Goal: Transaction & Acquisition: Purchase product/service

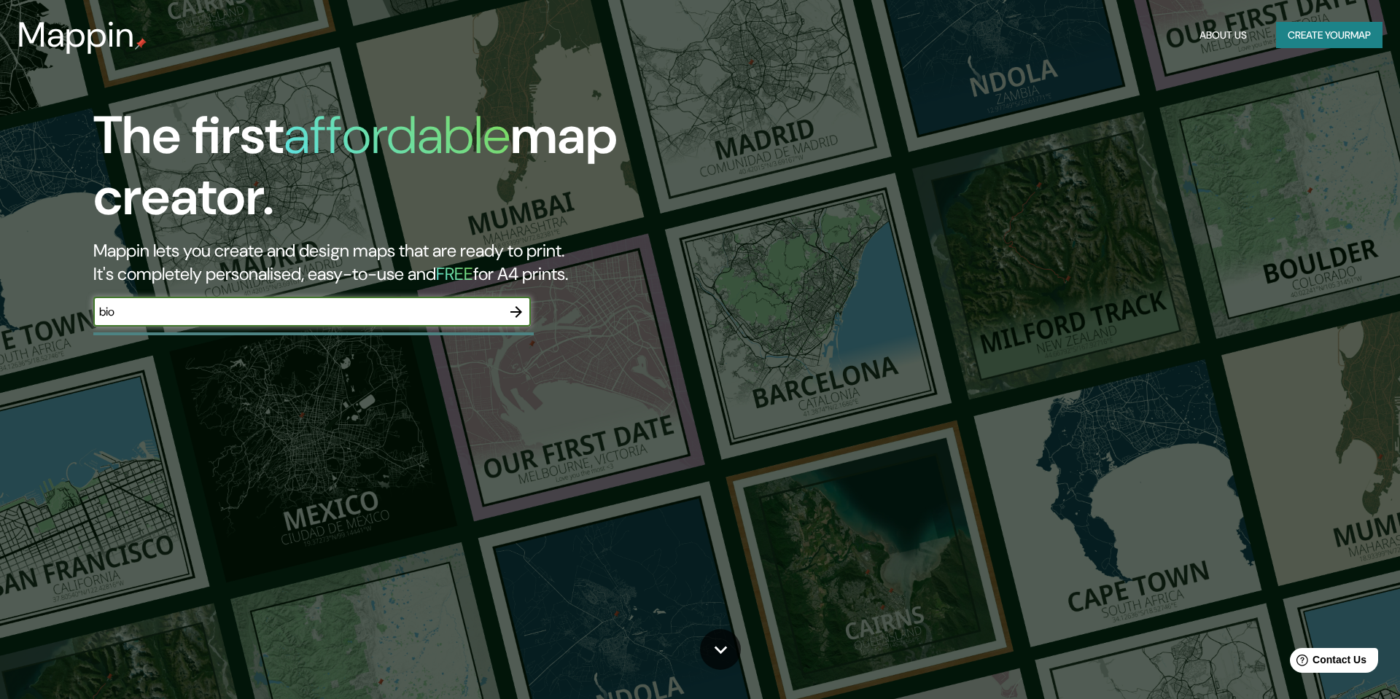
type input "bio"
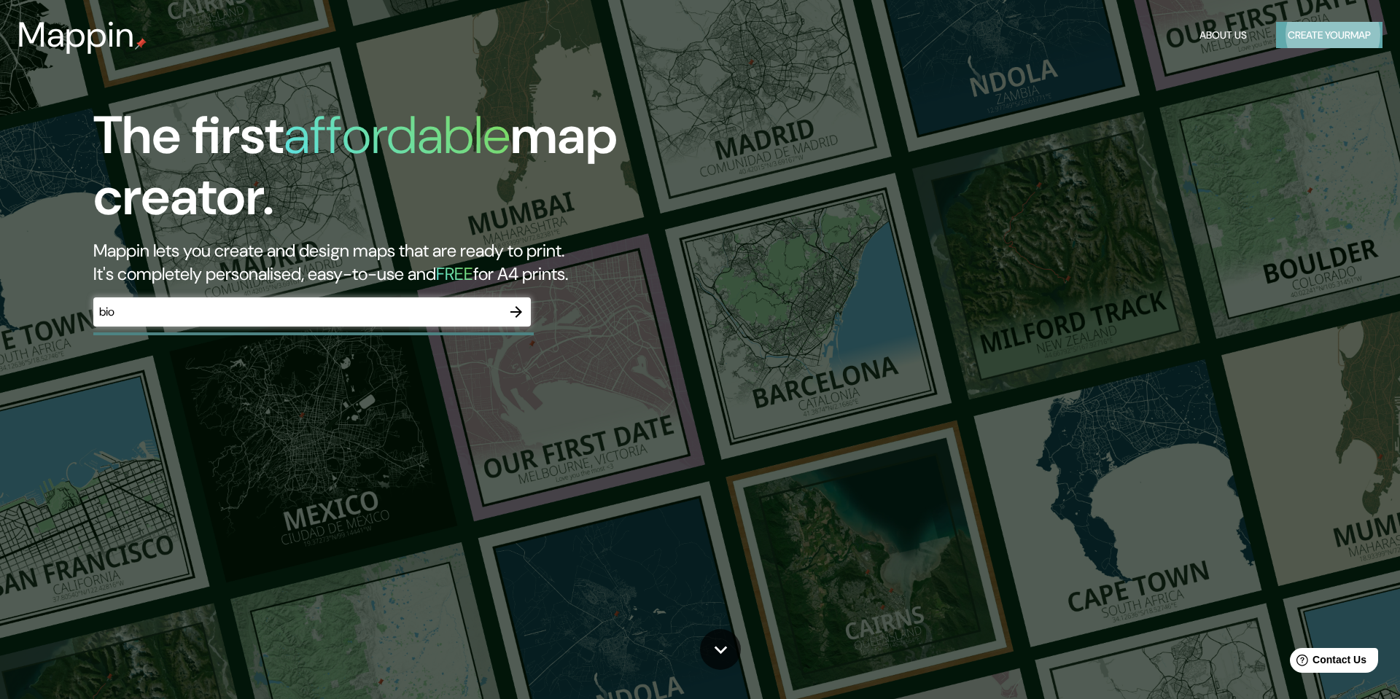
click at [1335, 26] on button "Create your map" at bounding box center [1329, 35] width 106 height 27
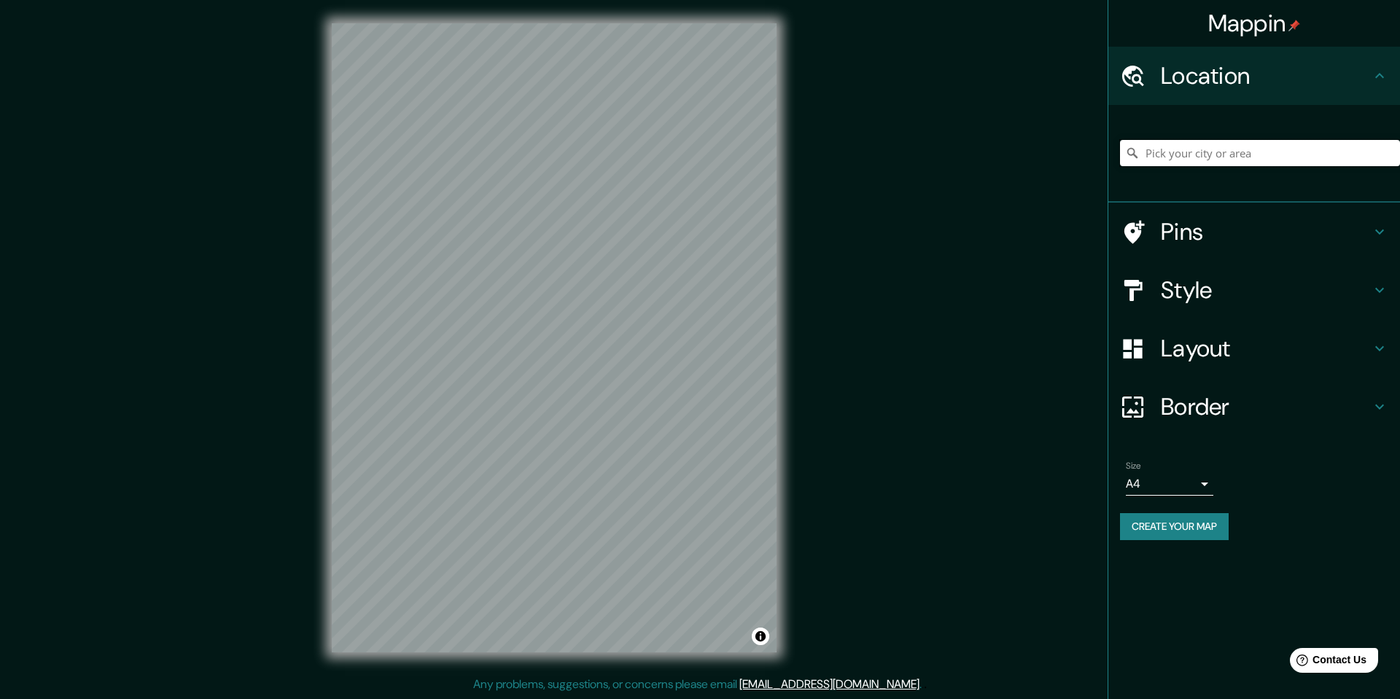
click at [1230, 155] on input "Pick your city or area" at bounding box center [1260, 153] width 280 height 26
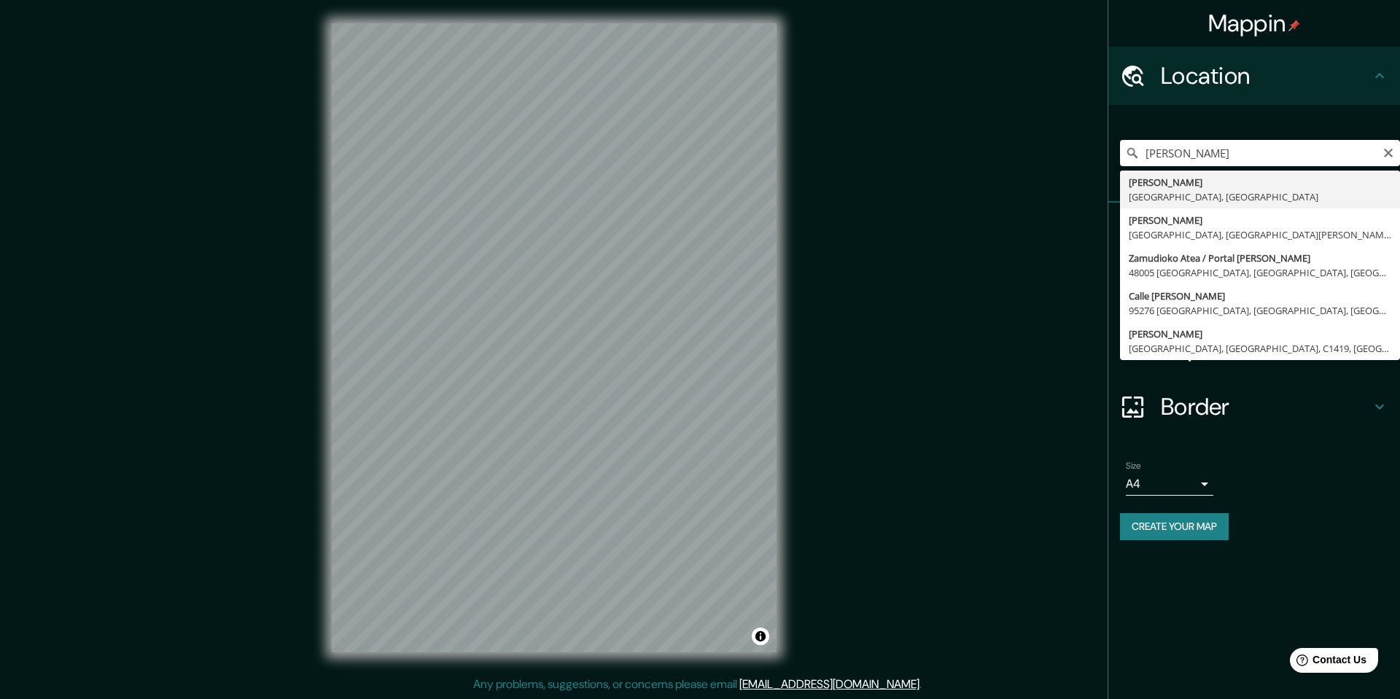
type input "Zamudio, [GEOGRAPHIC_DATA], [GEOGRAPHIC_DATA]"
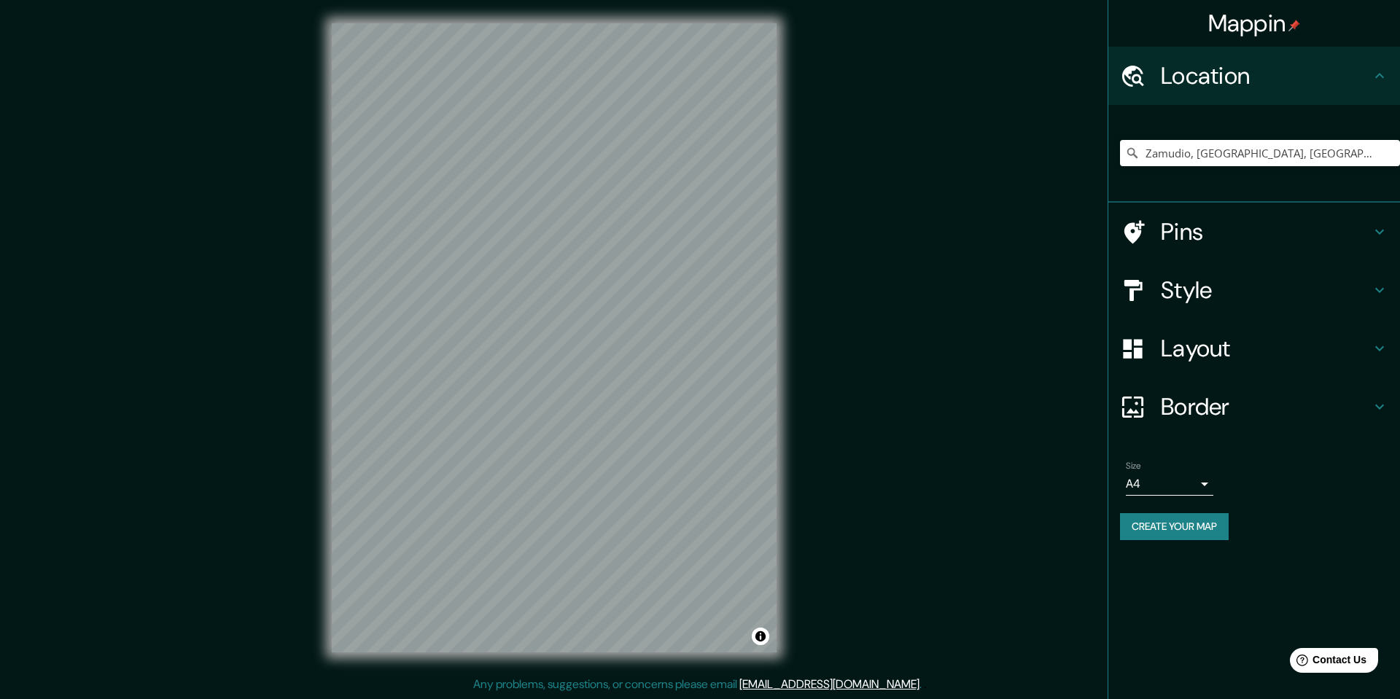
click at [1181, 341] on h4 "Layout" at bounding box center [1266, 348] width 210 height 29
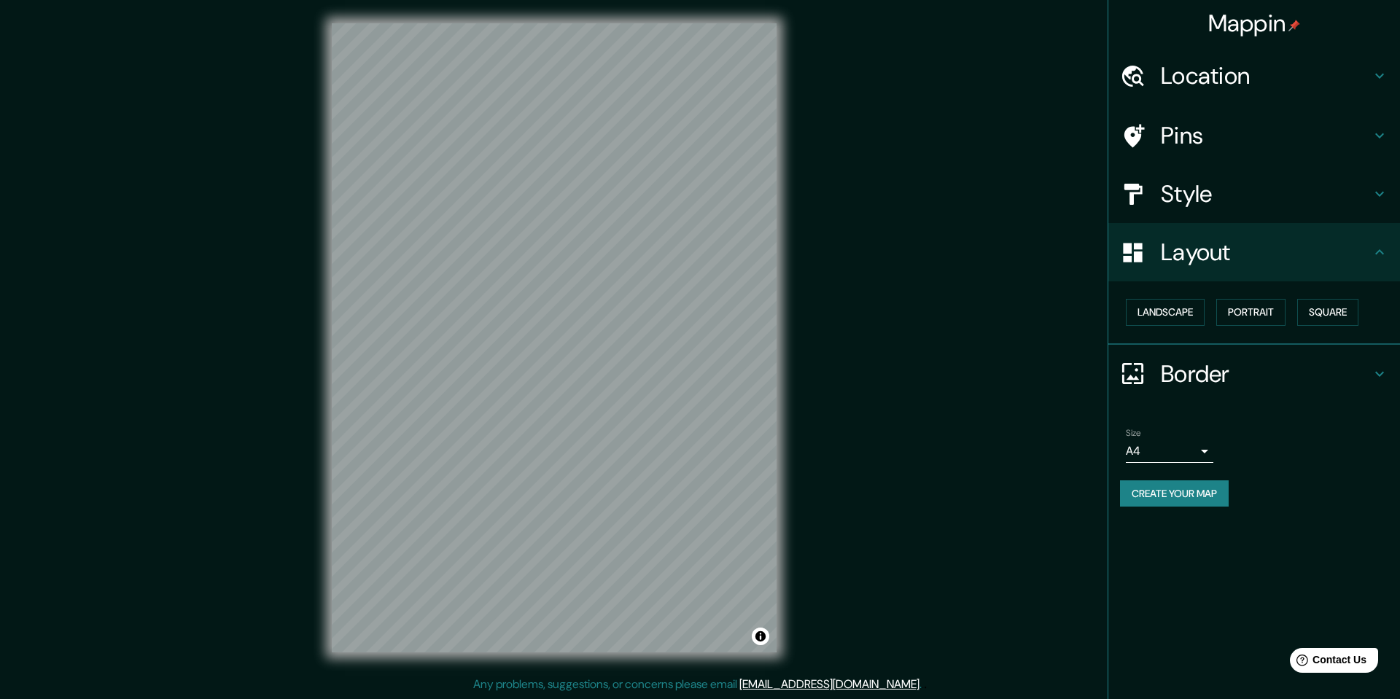
click at [1171, 374] on h4 "Border" at bounding box center [1266, 374] width 210 height 29
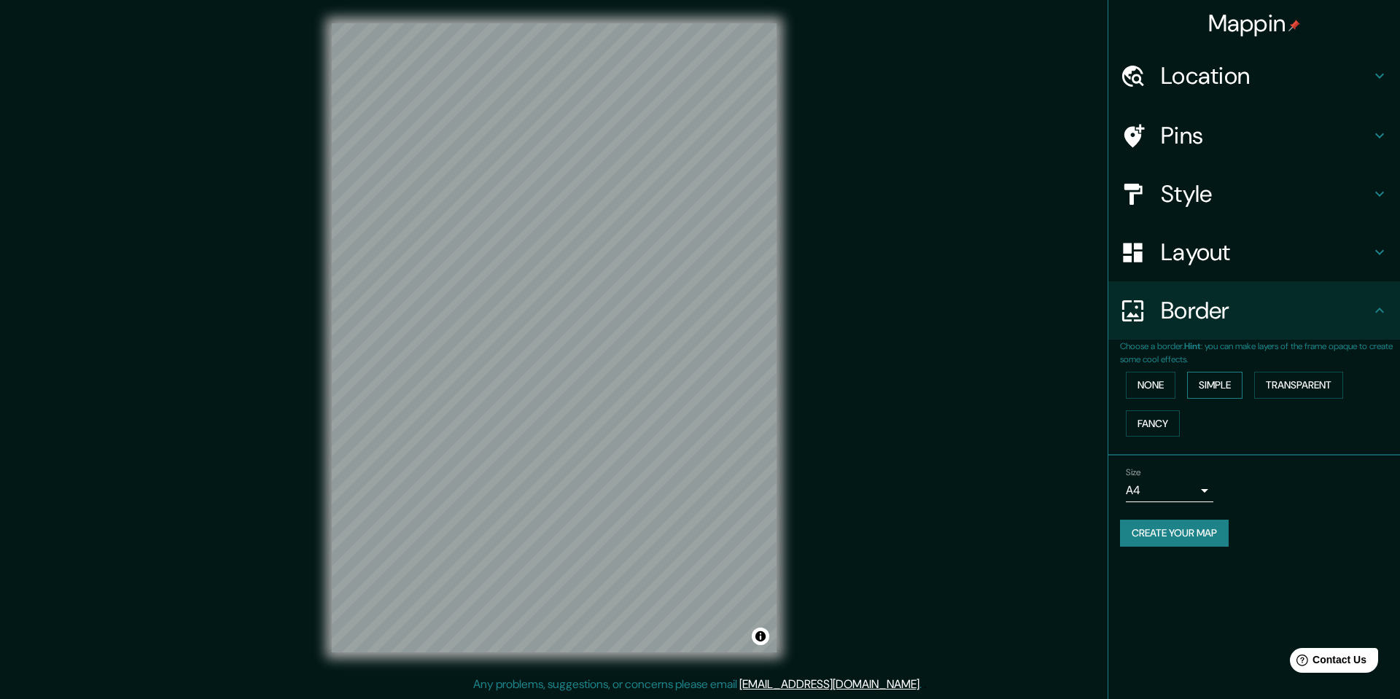
click at [1208, 385] on button "Simple" at bounding box center [1214, 385] width 55 height 27
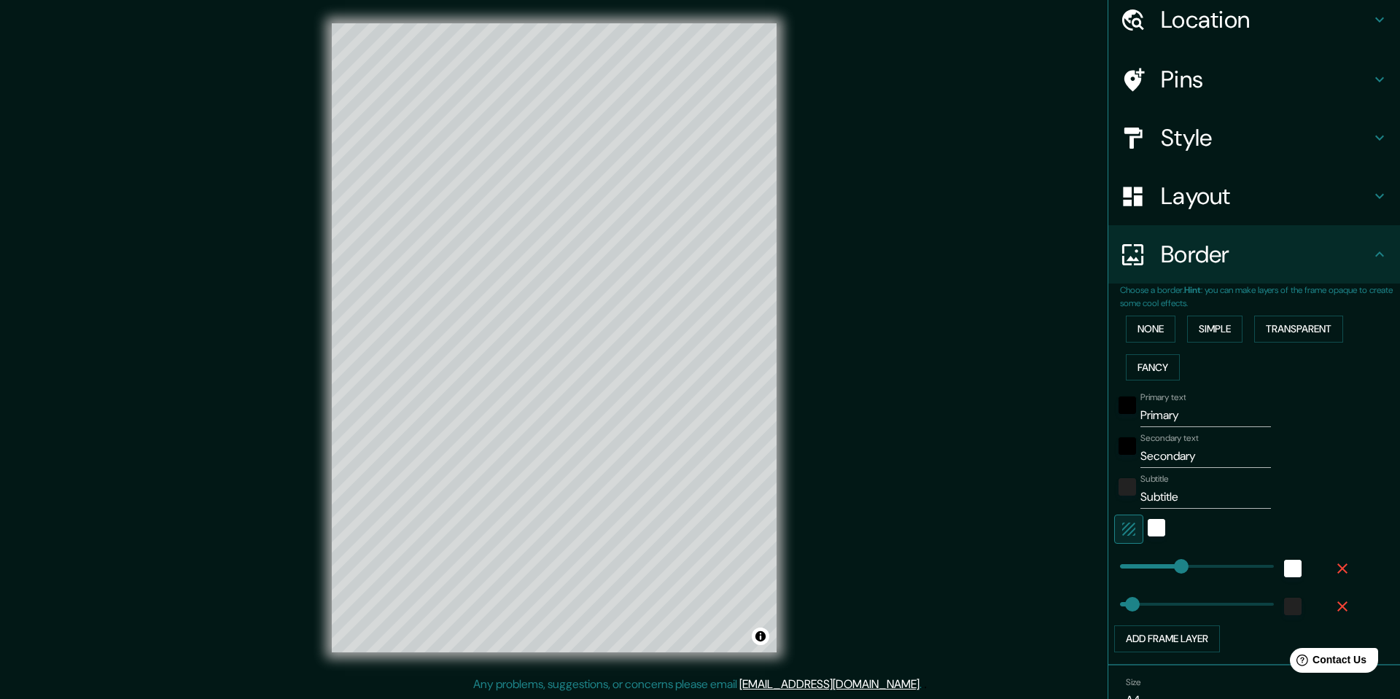
scroll to position [58, 0]
drag, startPoint x: 1211, startPoint y: 416, endPoint x: 1133, endPoint y: 410, distance: 78.3
click at [1133, 410] on div "Primary text Primary" at bounding box center [1233, 408] width 239 height 35
type input "Z"
type input "49"
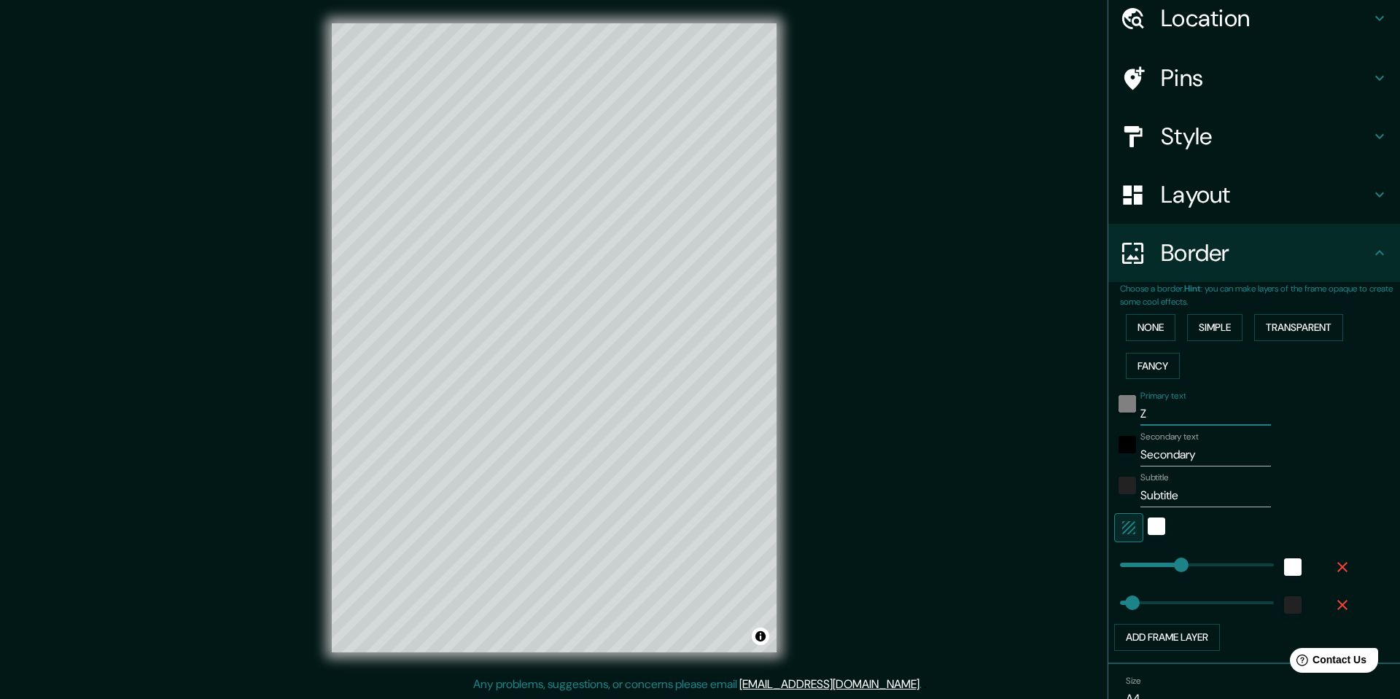
type input "ZA"
type input "49"
type input "ZAM"
type input "49"
type input "ZAMU"
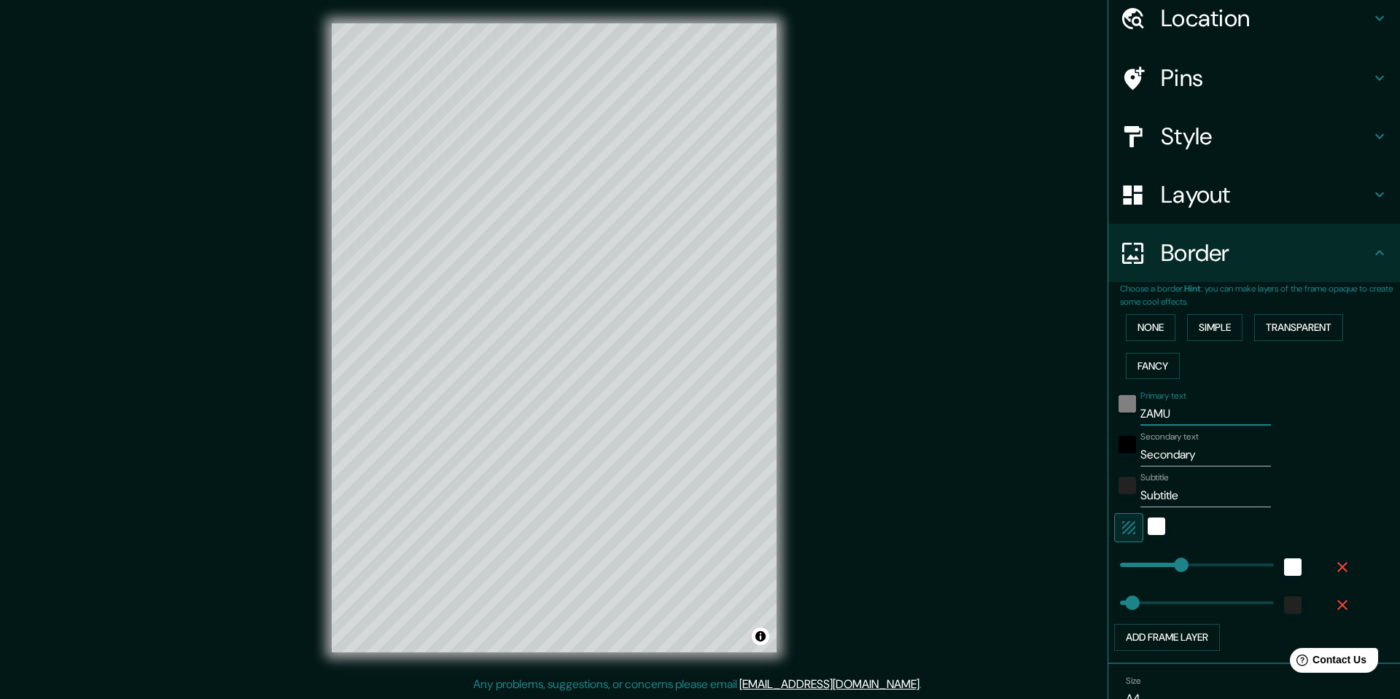
type input "49"
type input "ZAMUD"
type input "49"
type input "[PERSON_NAME]"
type input "49"
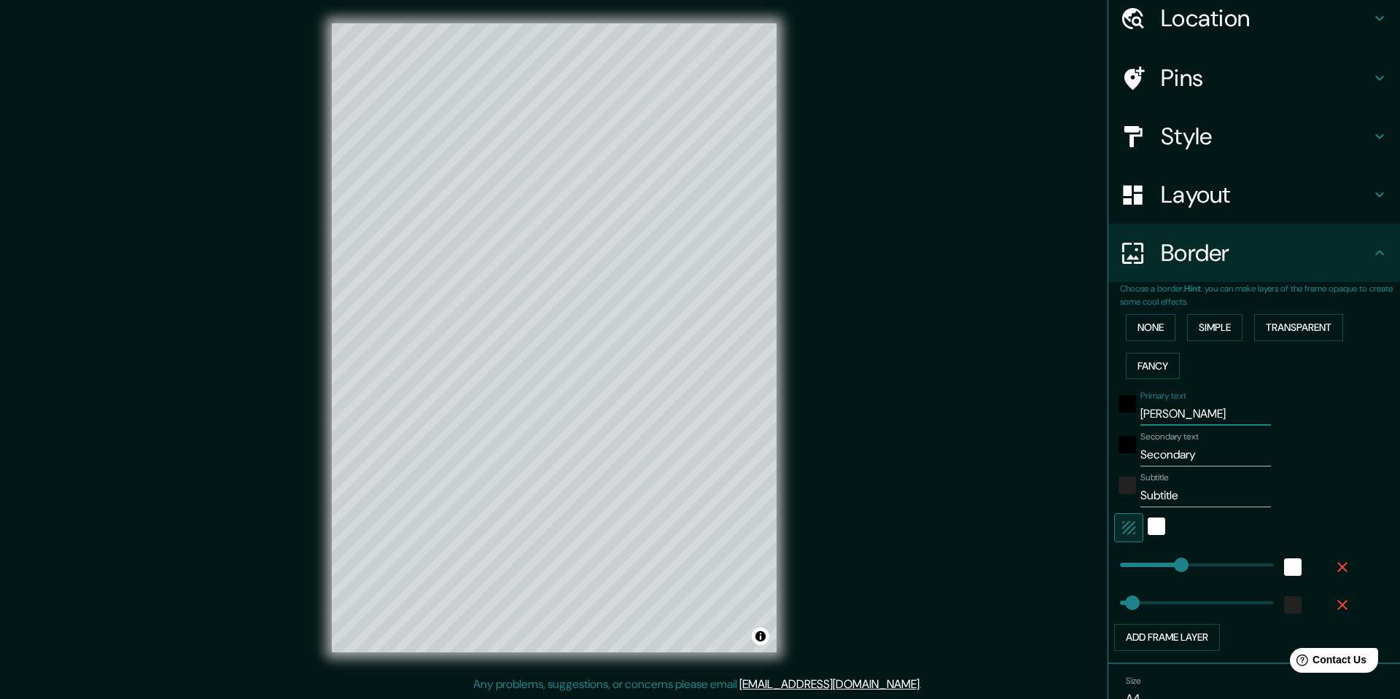
type input "[PERSON_NAME]"
drag, startPoint x: 1219, startPoint y: 451, endPoint x: 1125, endPoint y: 456, distance: 94.2
click at [1125, 456] on div "Secondary text Secondary" at bounding box center [1233, 449] width 239 height 35
type input "49"
click at [1186, 495] on input "Subtitle" at bounding box center [1206, 495] width 131 height 23
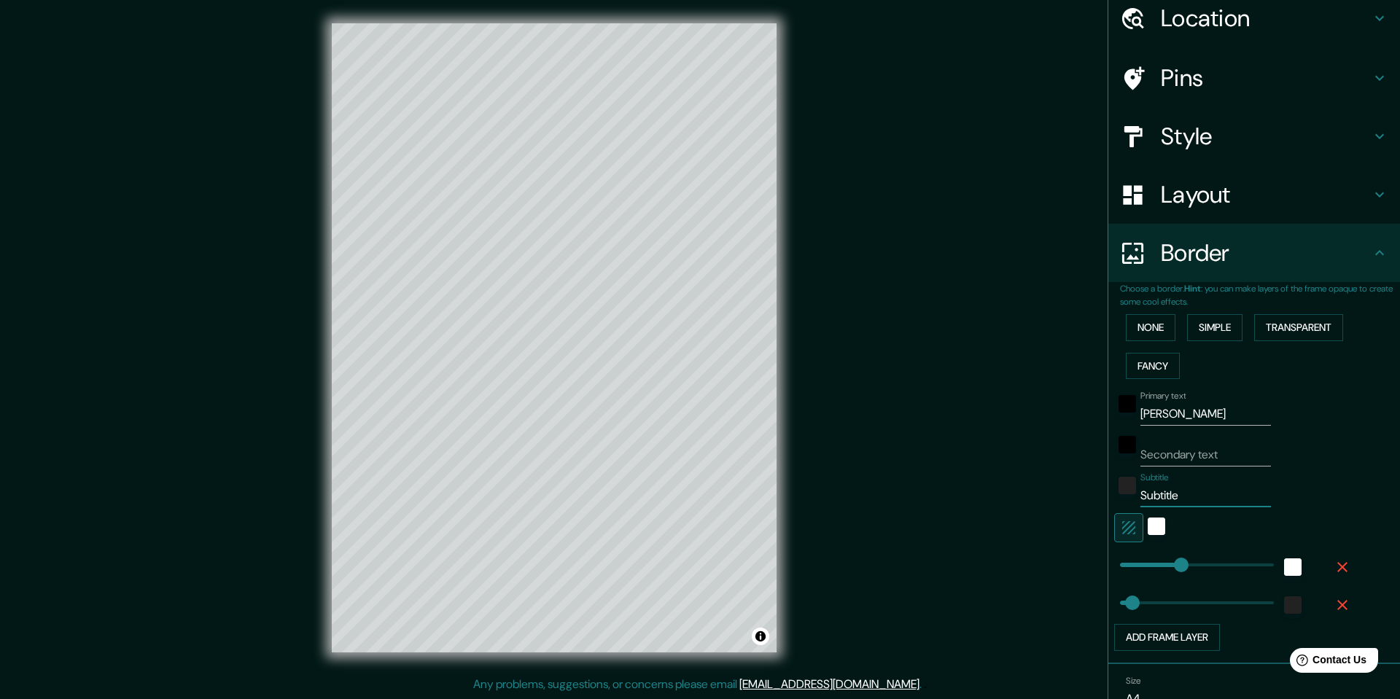
type input "Subtitl"
type input "49"
type input "S"
type input "49"
type input "L"
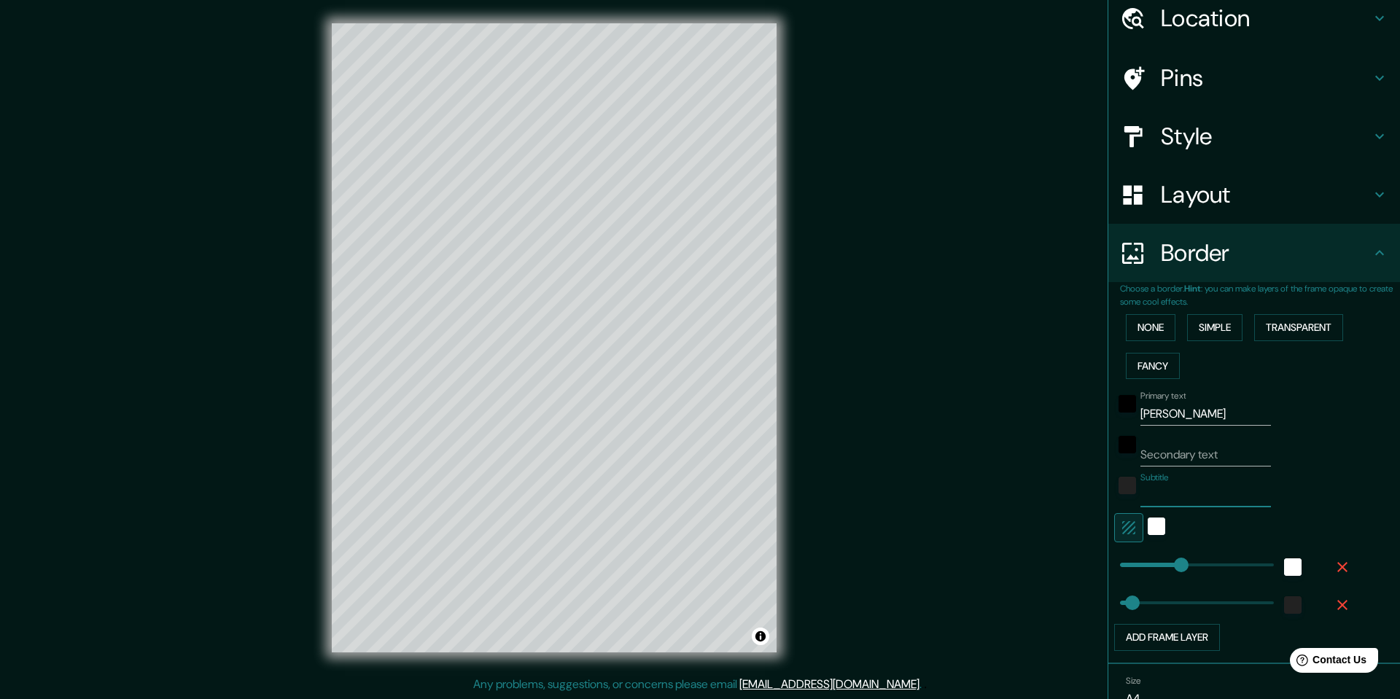
type input "49"
type input "LA"
type input "49"
type input "LAT"
type input "49"
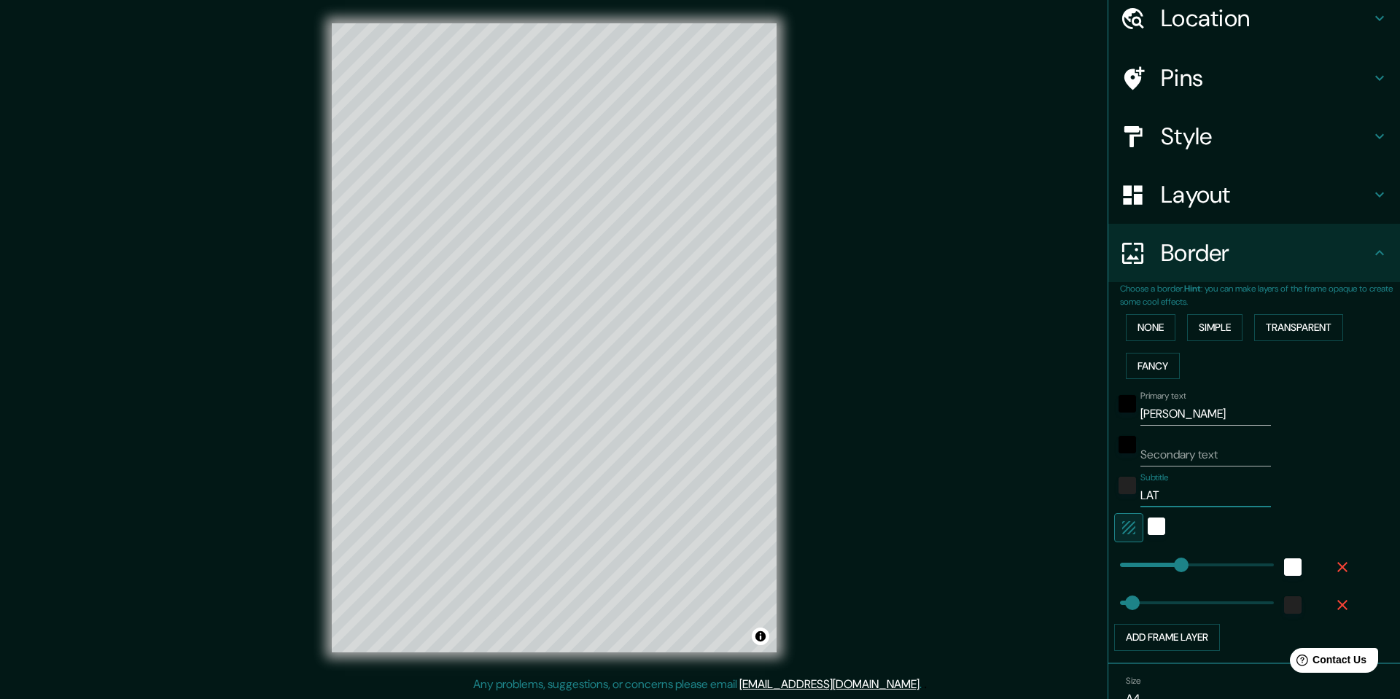
type input "LAT"
type input "49"
type input "LAT 4"
type input "49"
type input "LAT 43"
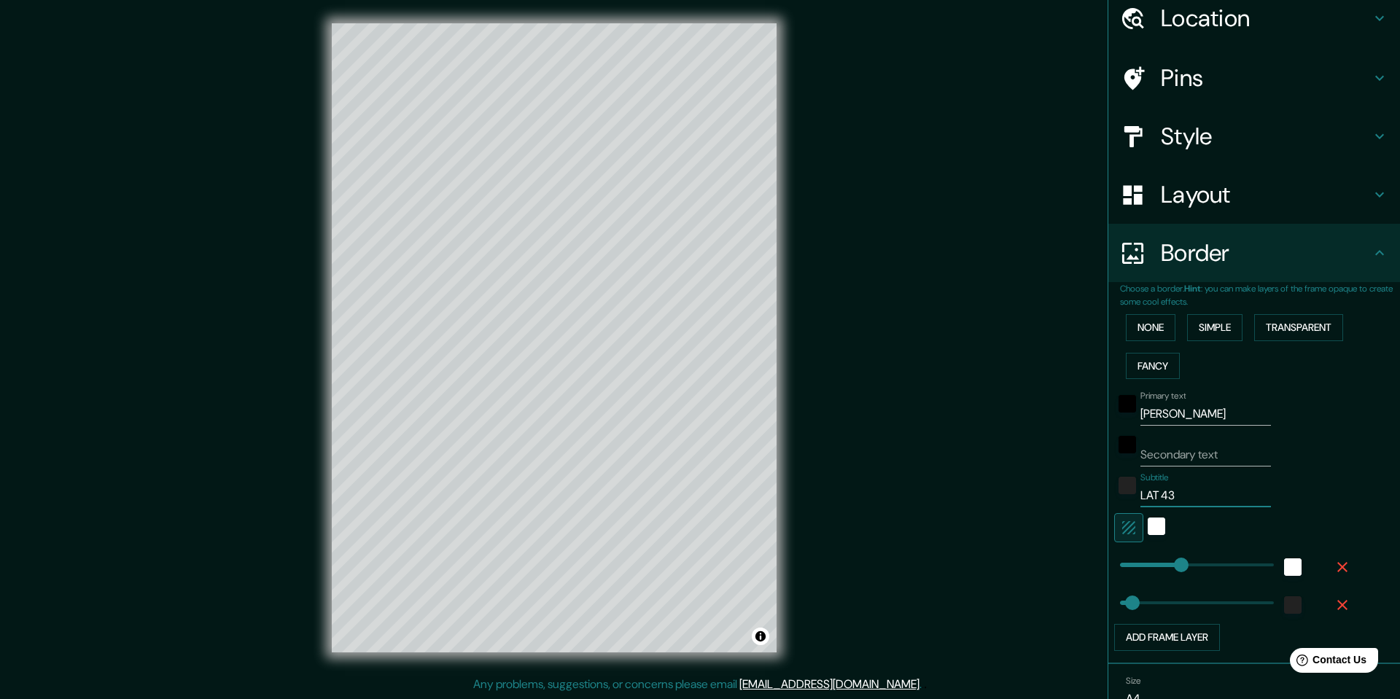
type input "49"
type input "LAT 43."
type input "49"
type input "LAT 43.2"
type input "49"
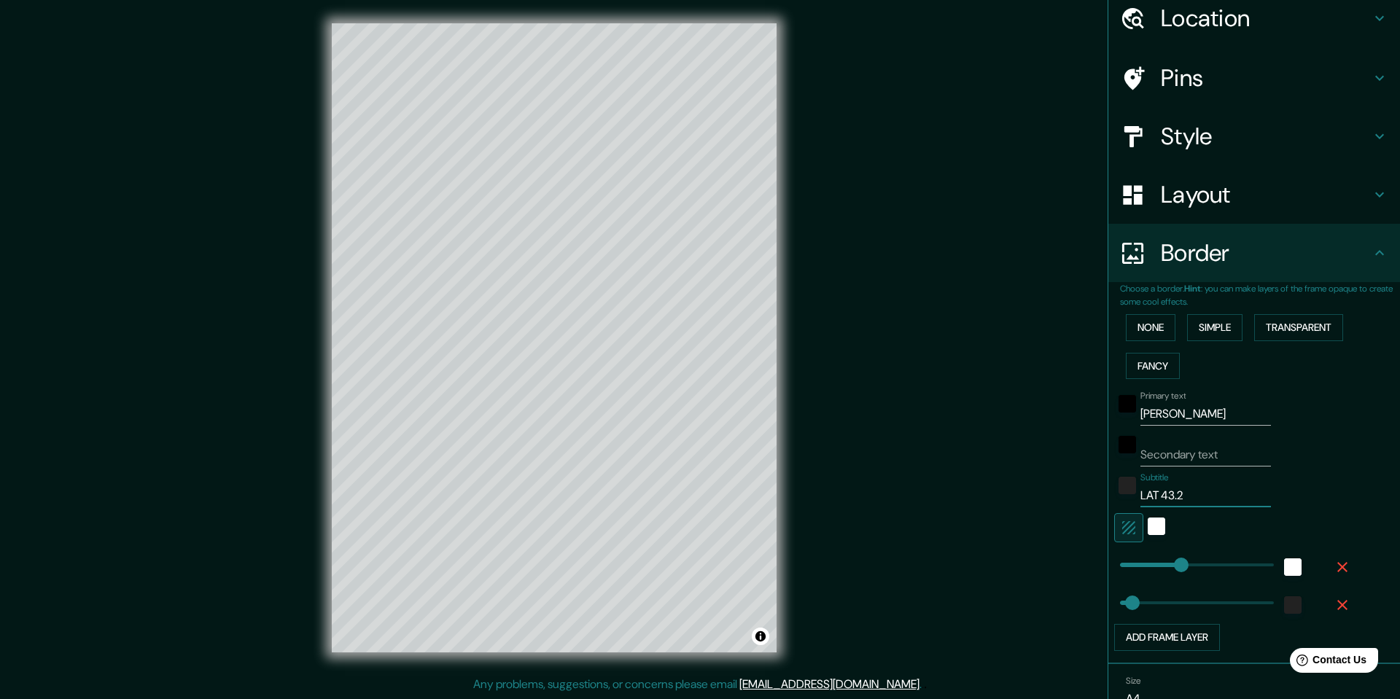
type input "LAT 43.23"
type input "49"
type input "LAT 43.2388"
type input "49"
type input "LAT 43.23886"
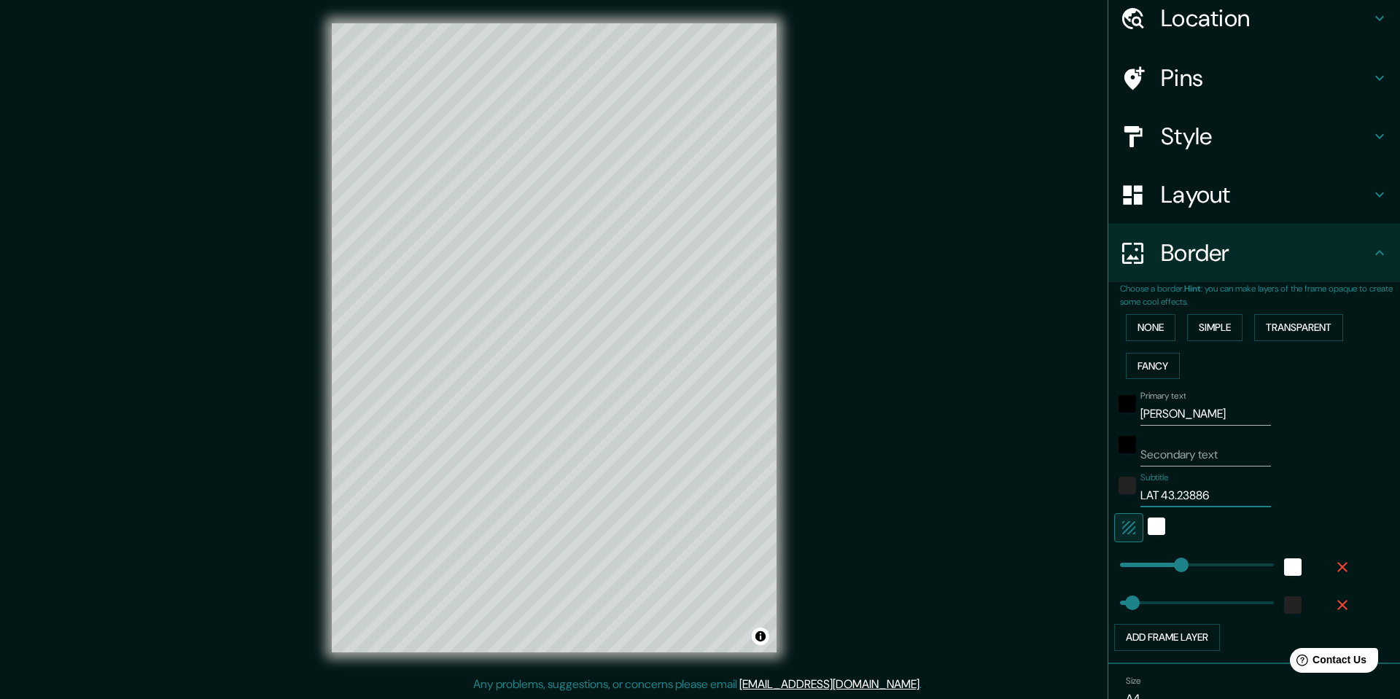
type input "49"
type input "LAT 43.23886"
type input "49"
type input "LAT 43.23886 LO"
type input "49"
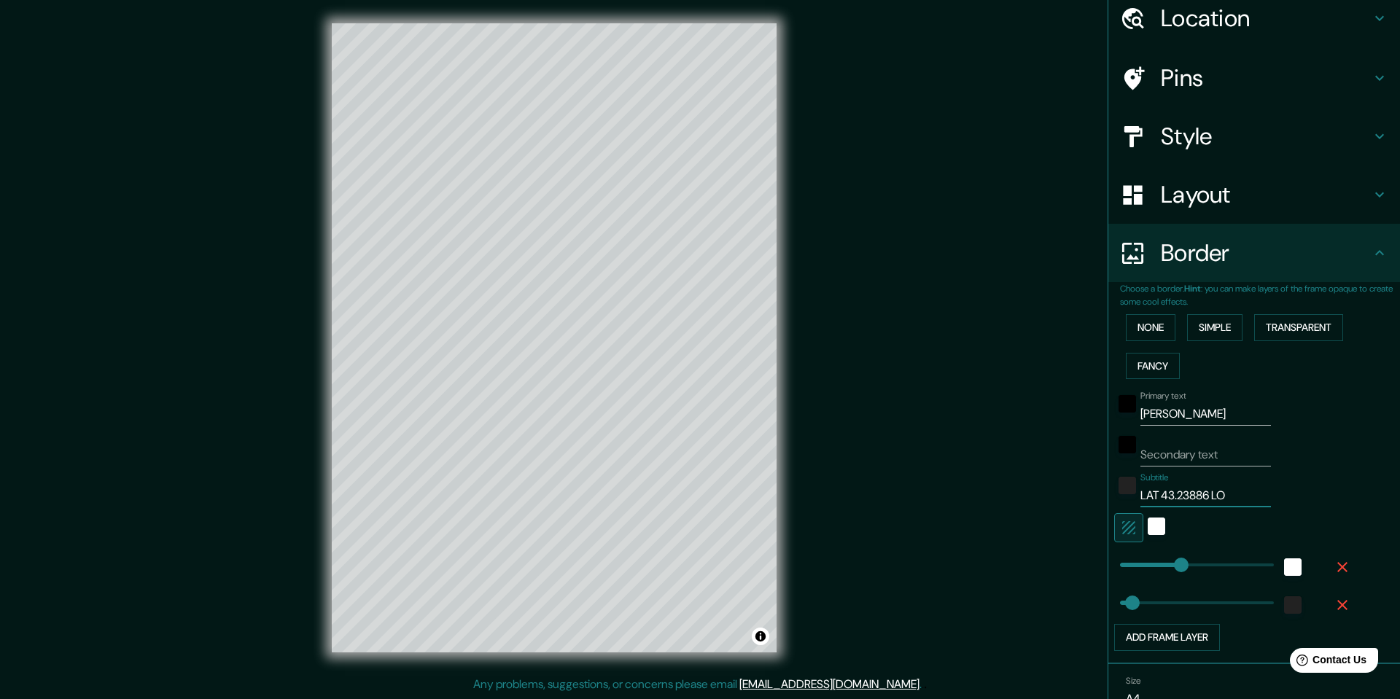
type input "LAT 43.23886 LON"
type input "49"
type input "LAT 43.23886 LONG"
type input "49"
type input "LAT 43.23886 LONG"
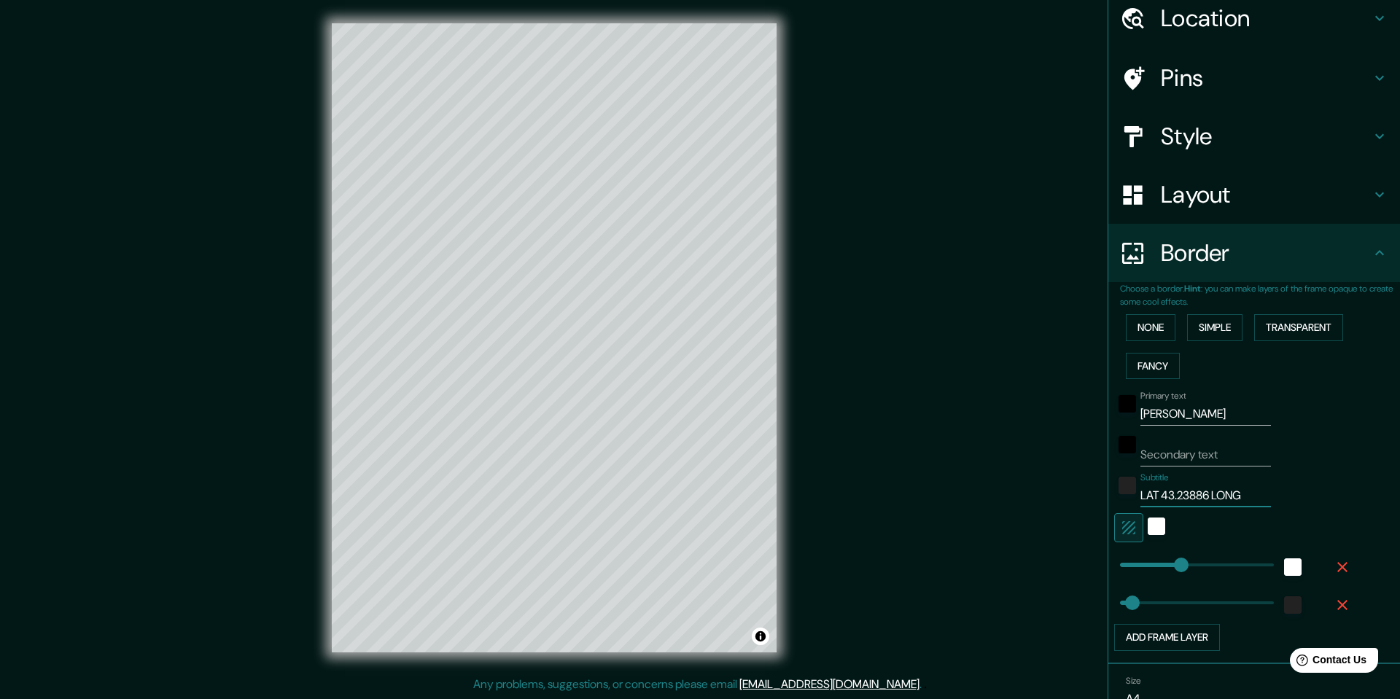
type input "49"
type input "LAT 43.23886 LONG -"
type input "49"
type input "[GEOGRAPHIC_DATA]"
type input "49"
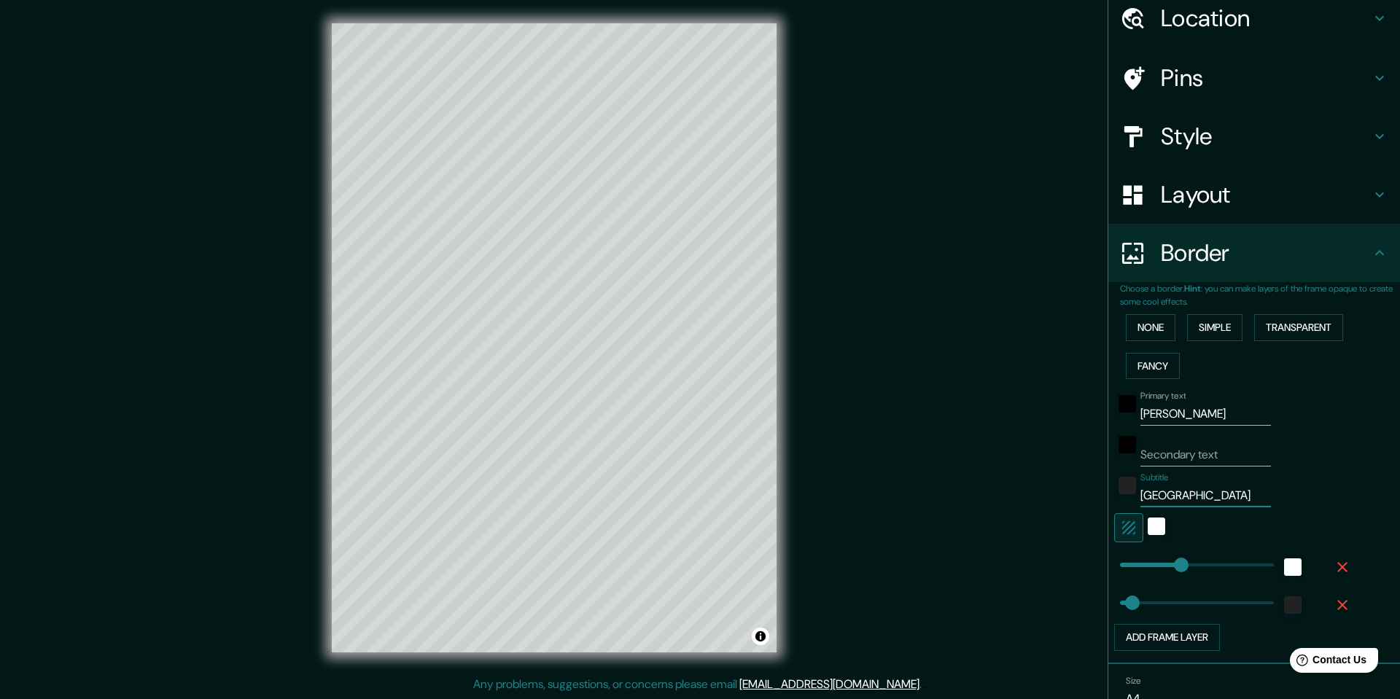
type input "[GEOGRAPHIC_DATA]."
type input "49"
type input "[GEOGRAPHIC_DATA]"
type input "49"
type input "[GEOGRAPHIC_DATA]"
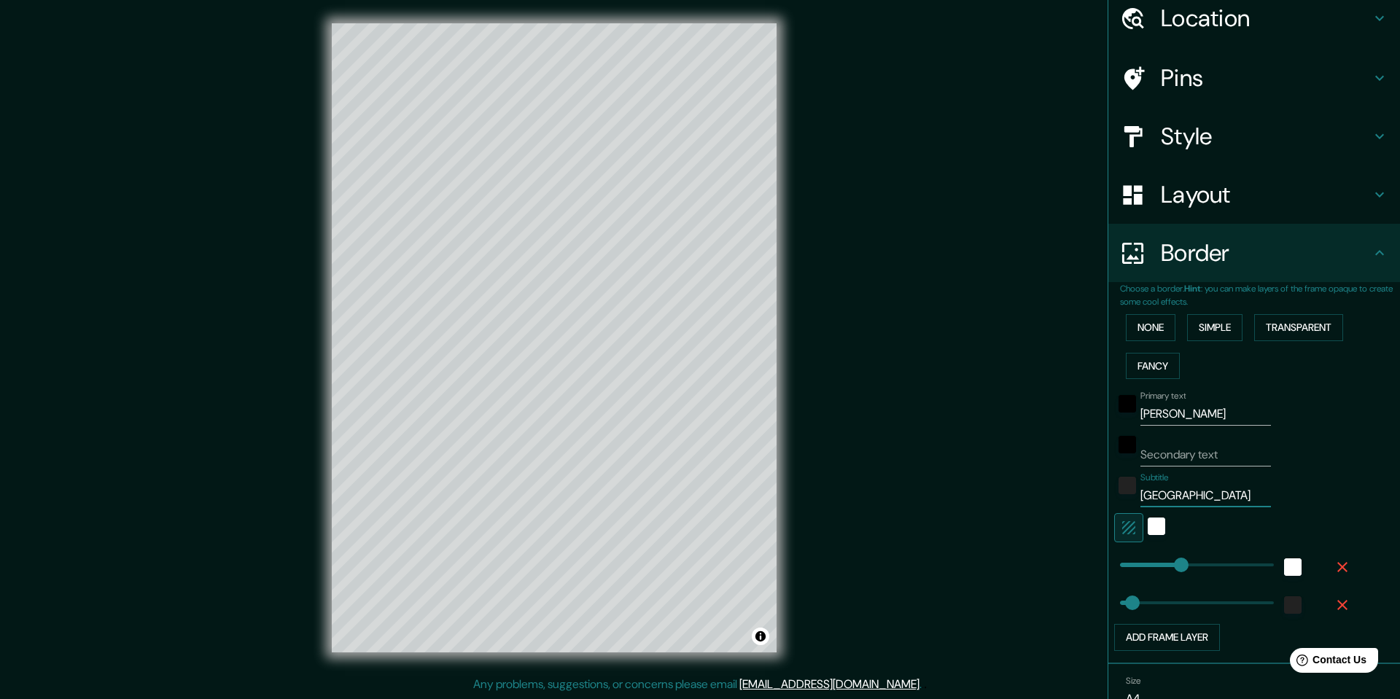
type input "49"
type input "[GEOGRAPHIC_DATA]"
type input "49"
type input "[GEOGRAPHIC_DATA]"
type input "49"
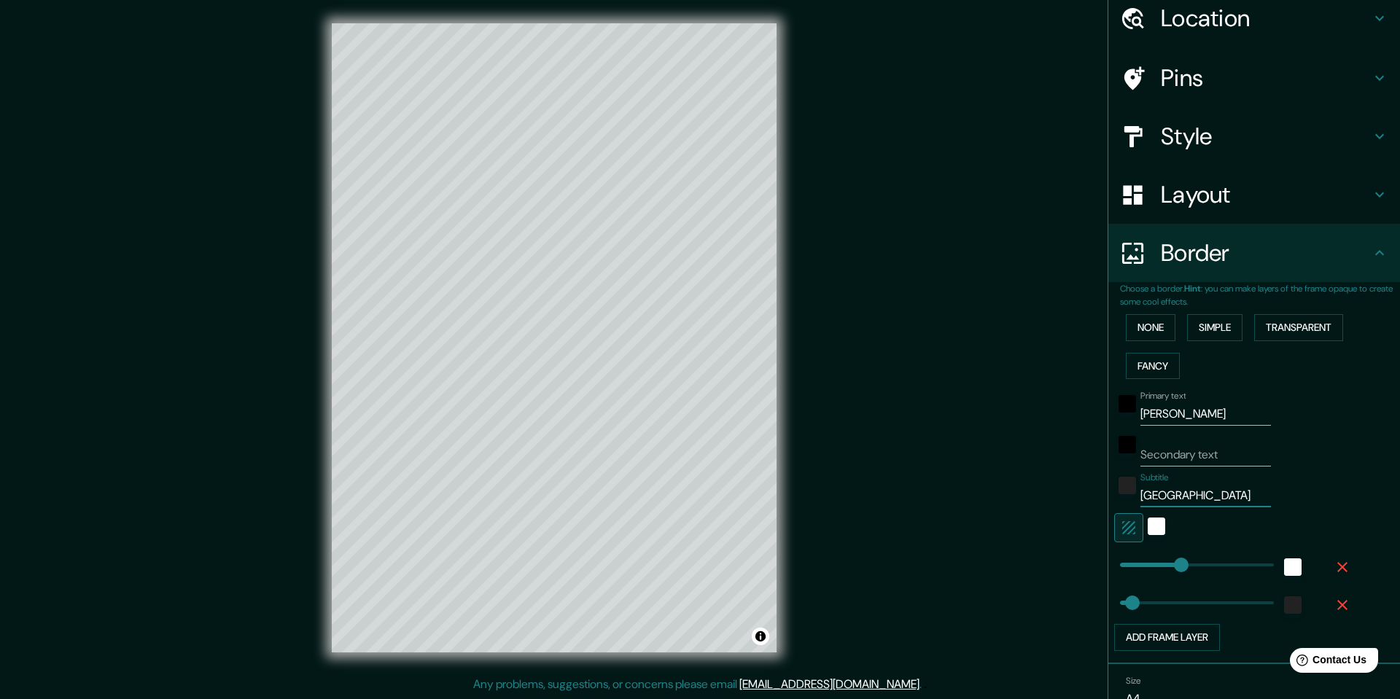
scroll to position [0, 23]
type input "[GEOGRAPHIC_DATA]"
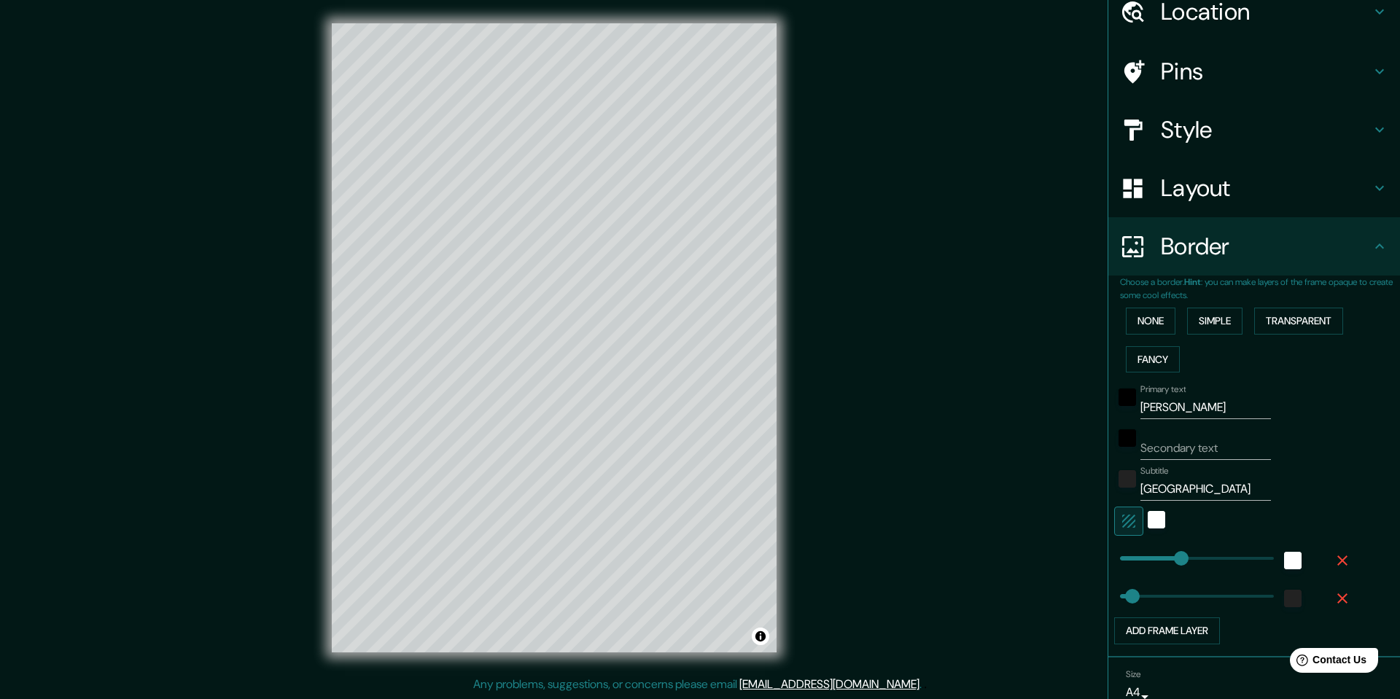
scroll to position [72, 0]
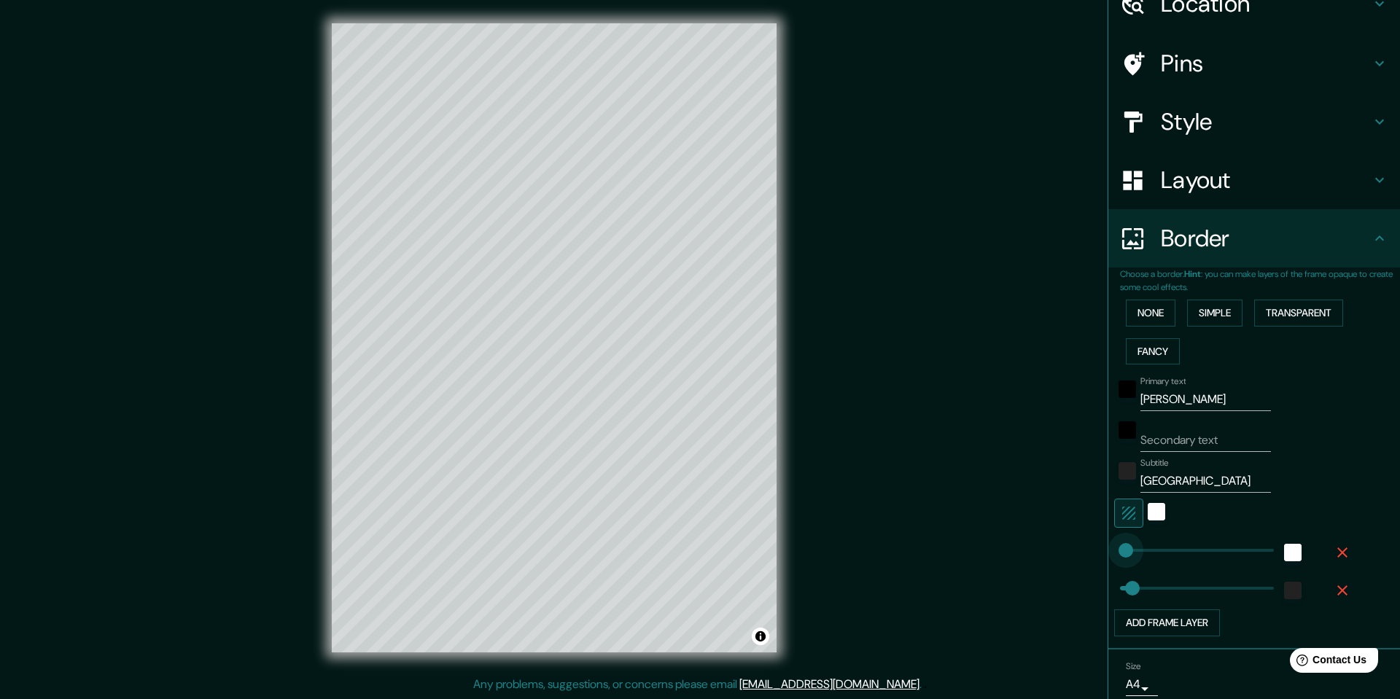
type input "0"
drag, startPoint x: 1186, startPoint y: 552, endPoint x: 1116, endPoint y: 553, distance: 70.0
type input "307"
drag, startPoint x: 1132, startPoint y: 582, endPoint x: 1198, endPoint y: 594, distance: 66.8
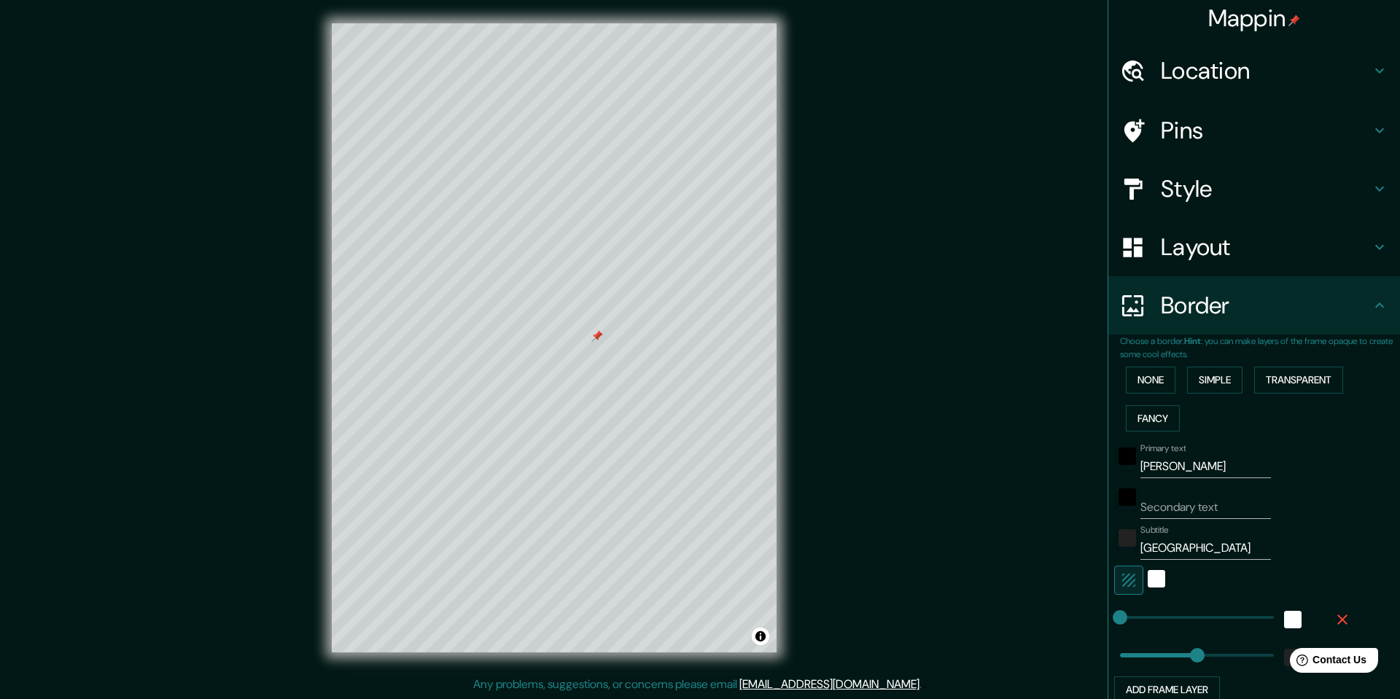
scroll to position [3, 0]
click at [1193, 135] on h4 "Pins" at bounding box center [1266, 132] width 210 height 29
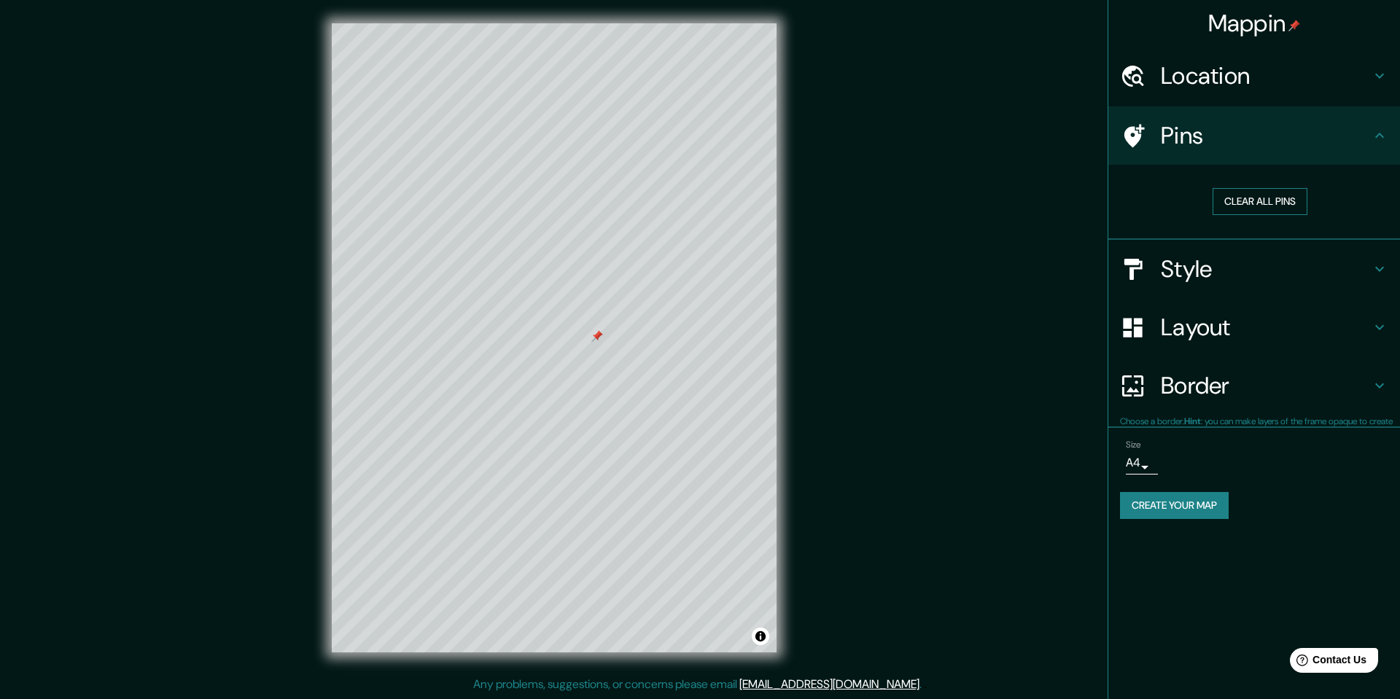
scroll to position [0, 0]
click at [1245, 201] on button "Clear all pins" at bounding box center [1260, 201] width 95 height 27
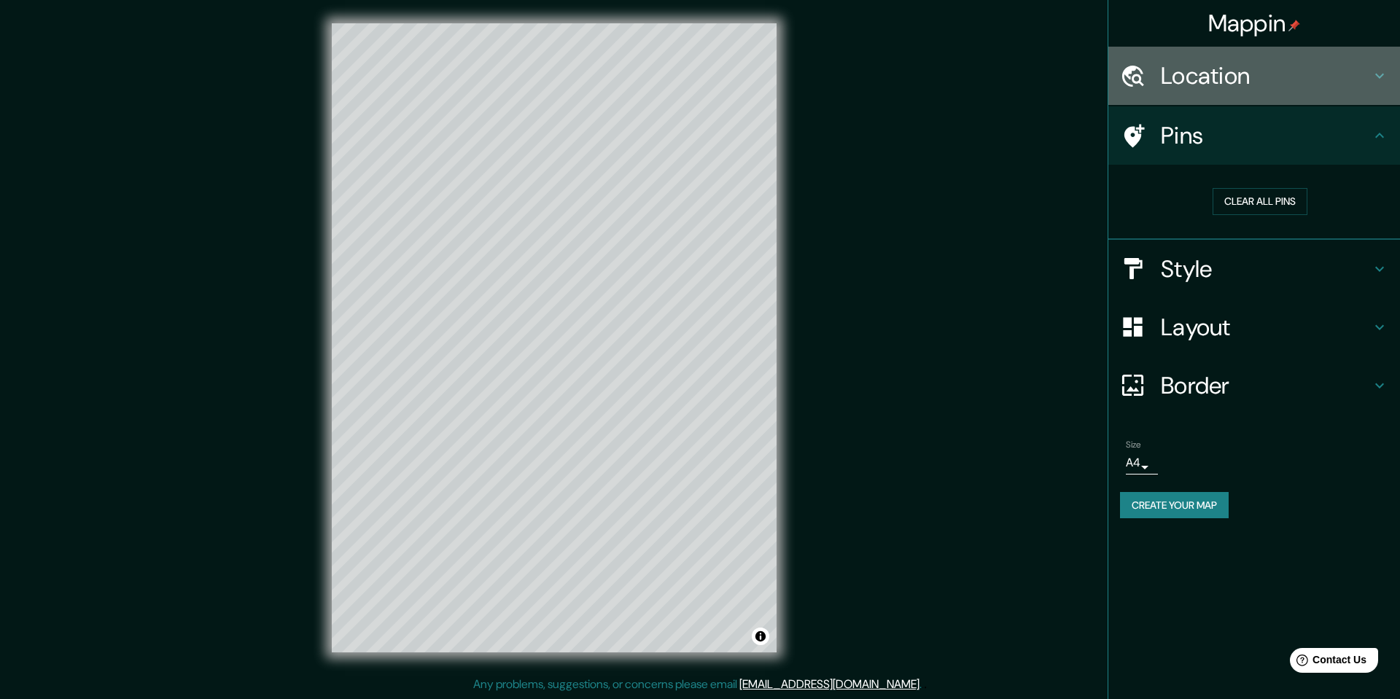
click at [1179, 81] on h4 "Location" at bounding box center [1266, 75] width 210 height 29
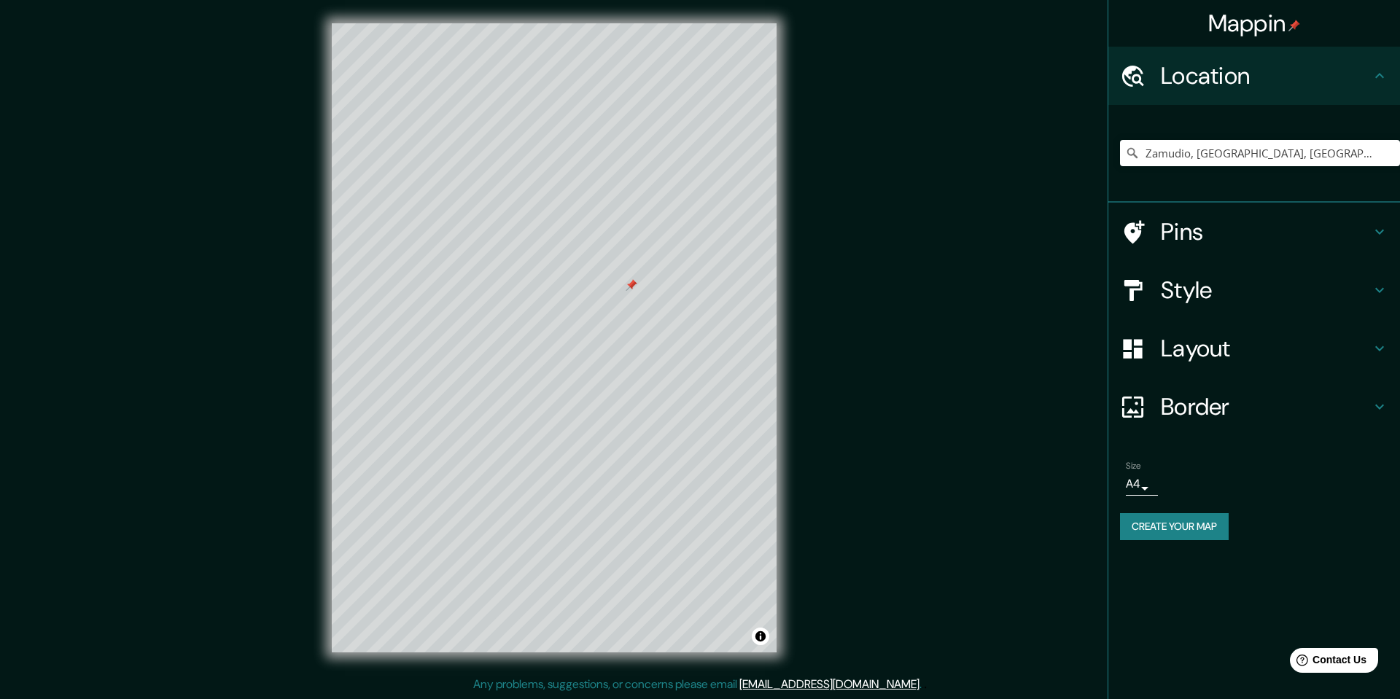
click at [1171, 231] on h4 "Pins" at bounding box center [1266, 231] width 210 height 29
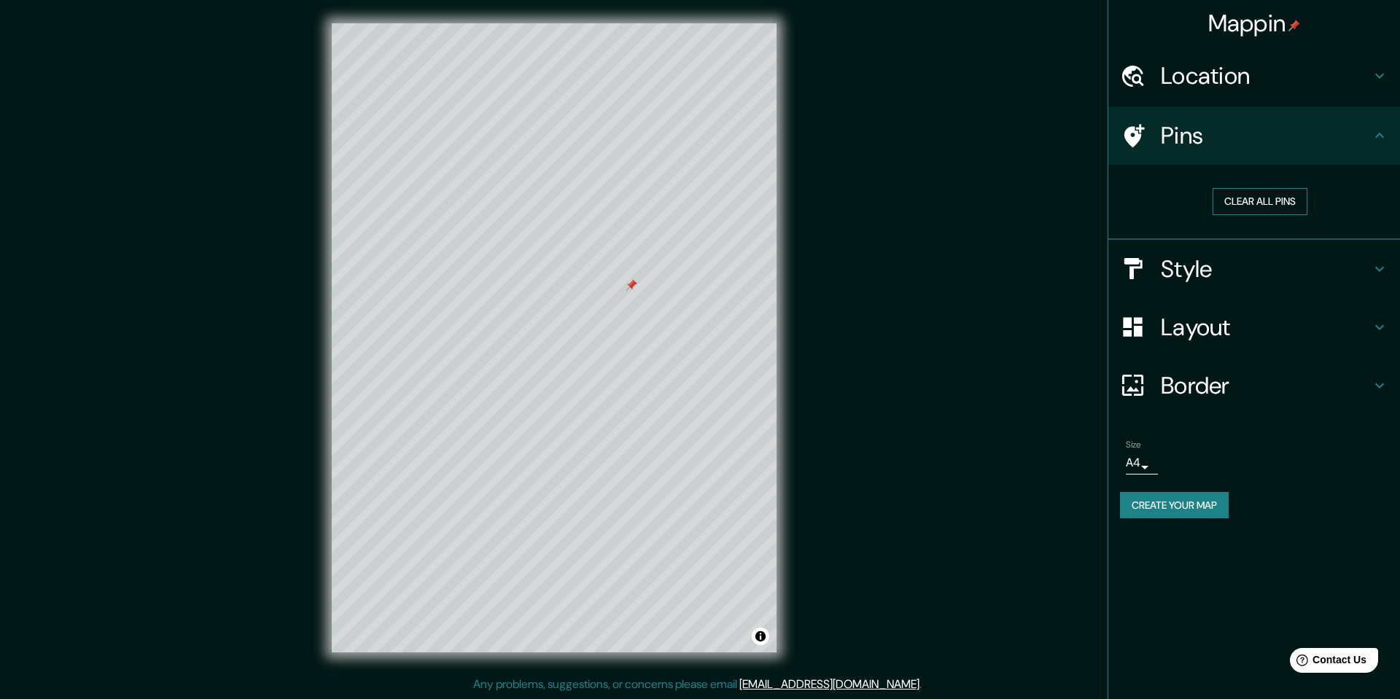
click at [1242, 199] on button "Clear all pins" at bounding box center [1260, 201] width 95 height 27
click at [1206, 389] on h4 "Border" at bounding box center [1266, 385] width 210 height 29
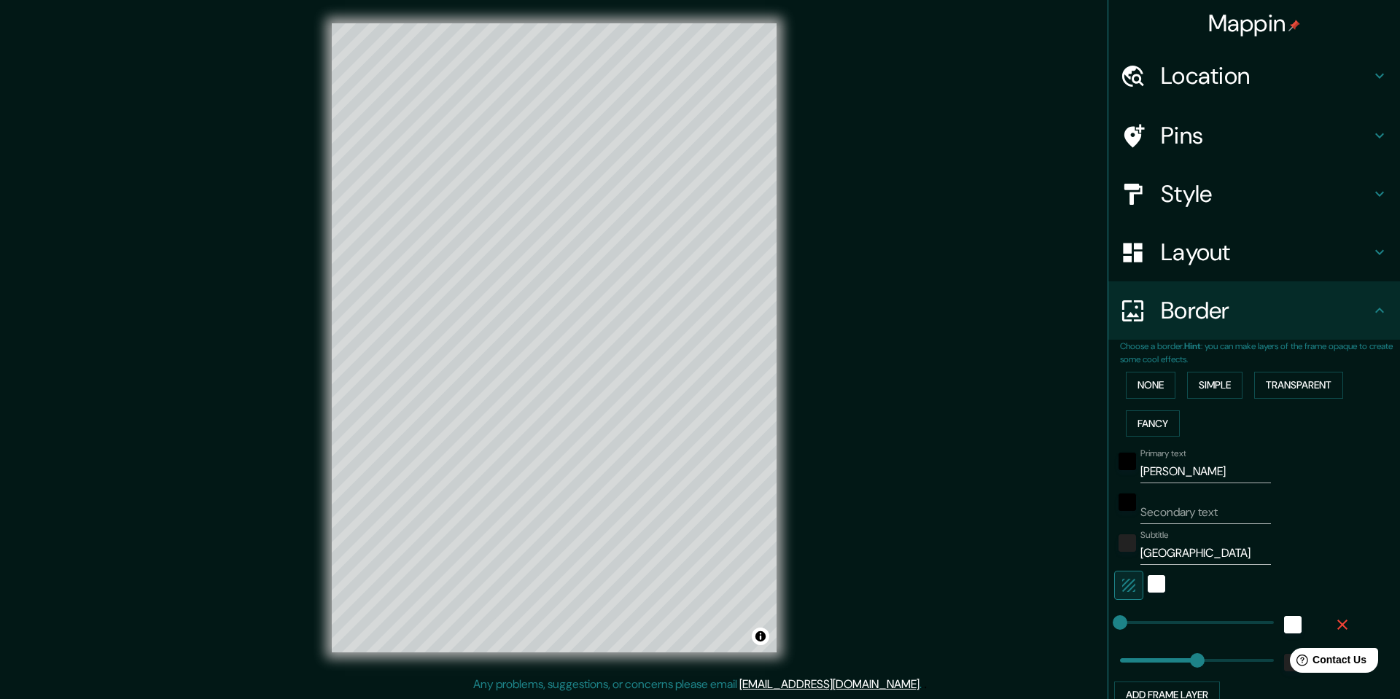
click at [901, 194] on div "Mappin Location [GEOGRAPHIC_DATA], [GEOGRAPHIC_DATA], [GEOGRAPHIC_DATA] Pins St…" at bounding box center [700, 349] width 1400 height 699
click at [1217, 247] on h4 "Layout" at bounding box center [1266, 252] width 210 height 29
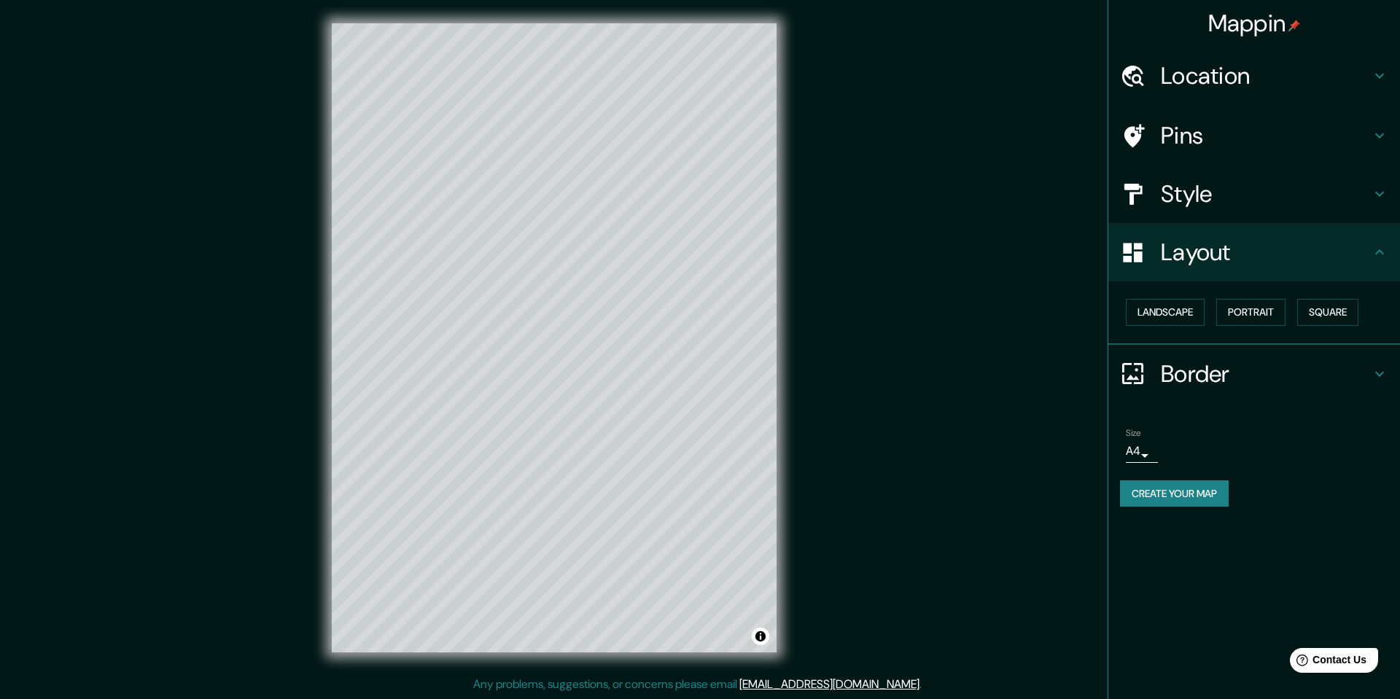
click at [1202, 380] on h4 "Border" at bounding box center [1266, 374] width 210 height 29
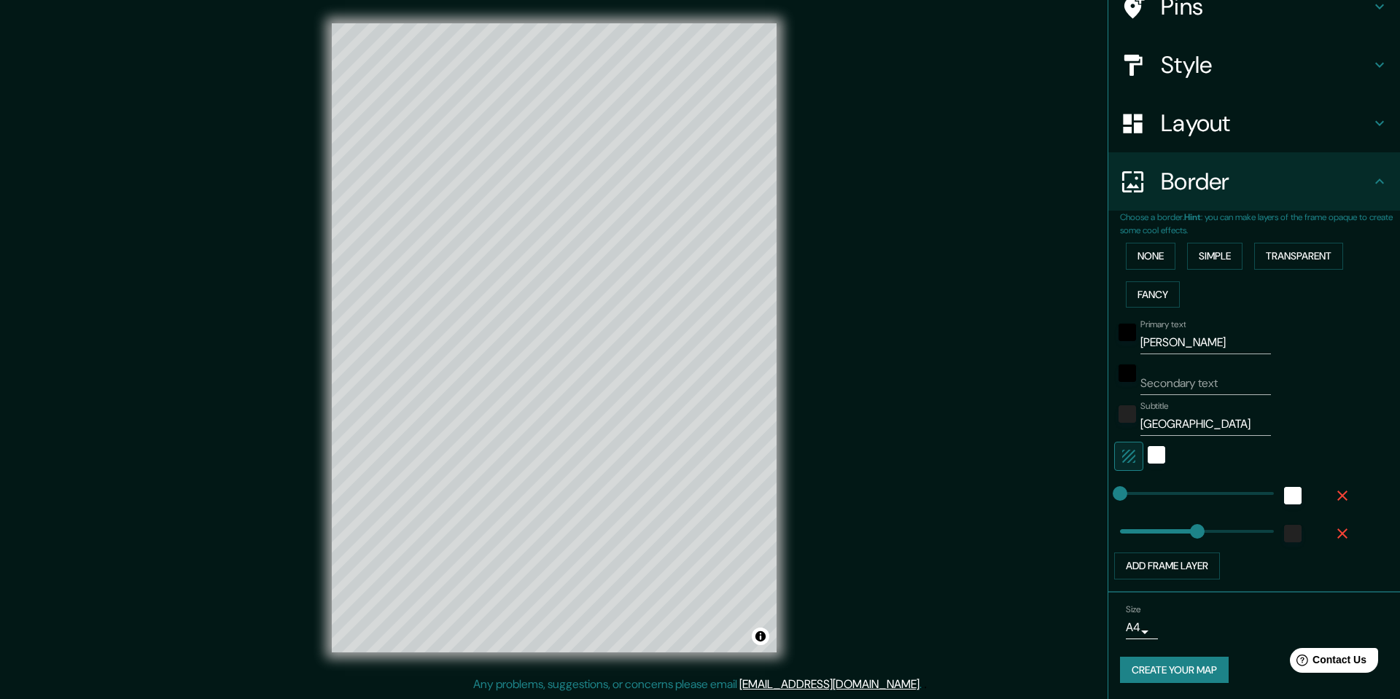
scroll to position [131, 0]
click at [662, 0] on html "Mappin Location [GEOGRAPHIC_DATA], [GEOGRAPHIC_DATA], [GEOGRAPHIC_DATA] Pins St…" at bounding box center [700, 349] width 1400 height 699
click at [1164, 666] on button "Create your map" at bounding box center [1174, 669] width 109 height 27
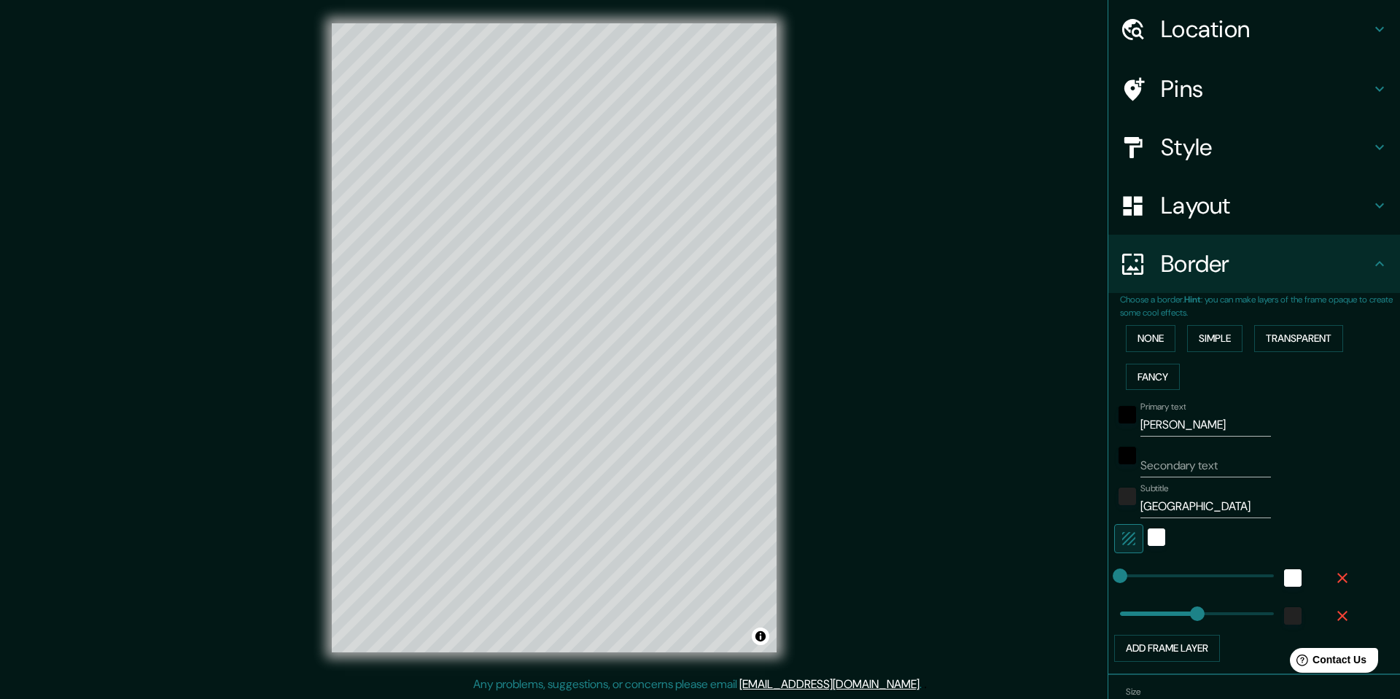
scroll to position [0, 0]
